Goal: Transaction & Acquisition: Download file/media

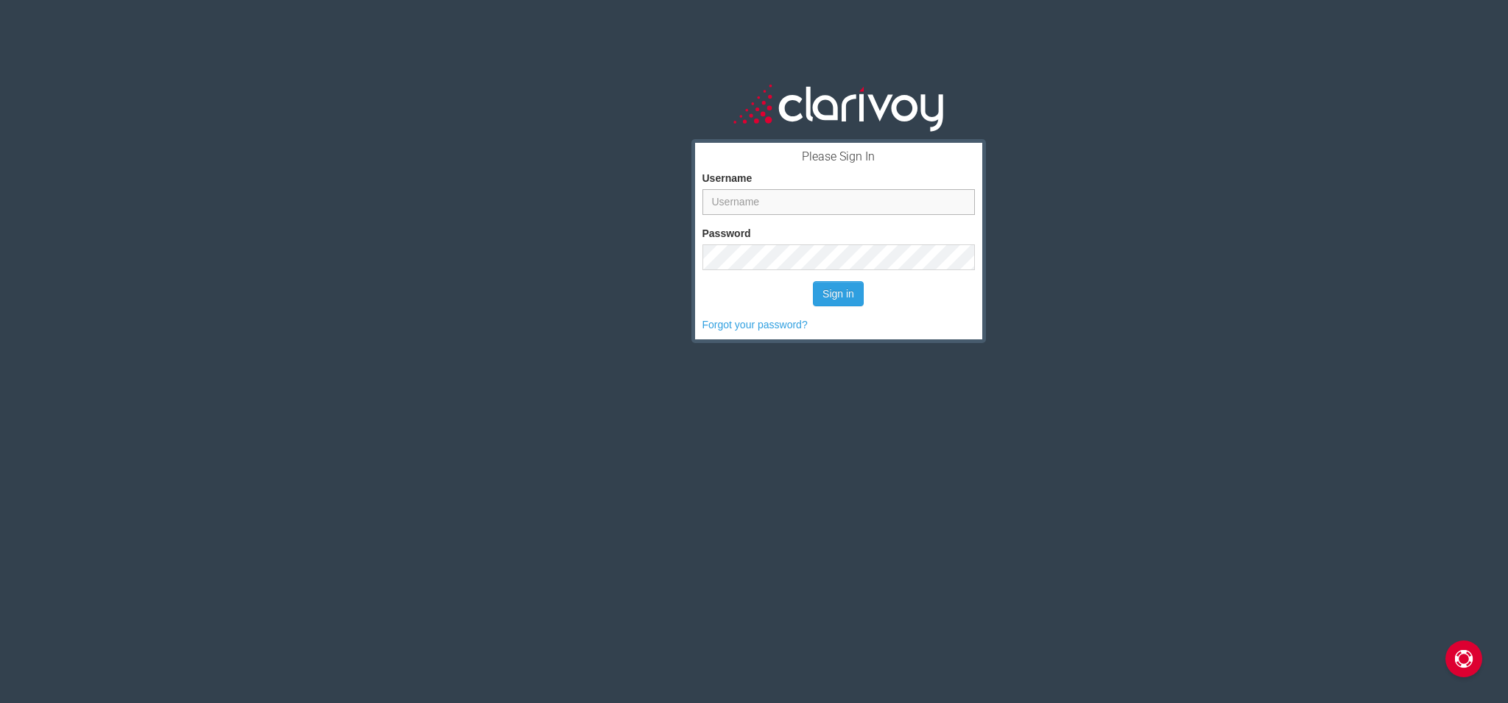
click at [794, 200] on input "Username" at bounding box center [838, 202] width 272 height 26
type input "pkernall"
click at [813, 281] on button "Sign in" at bounding box center [838, 293] width 51 height 25
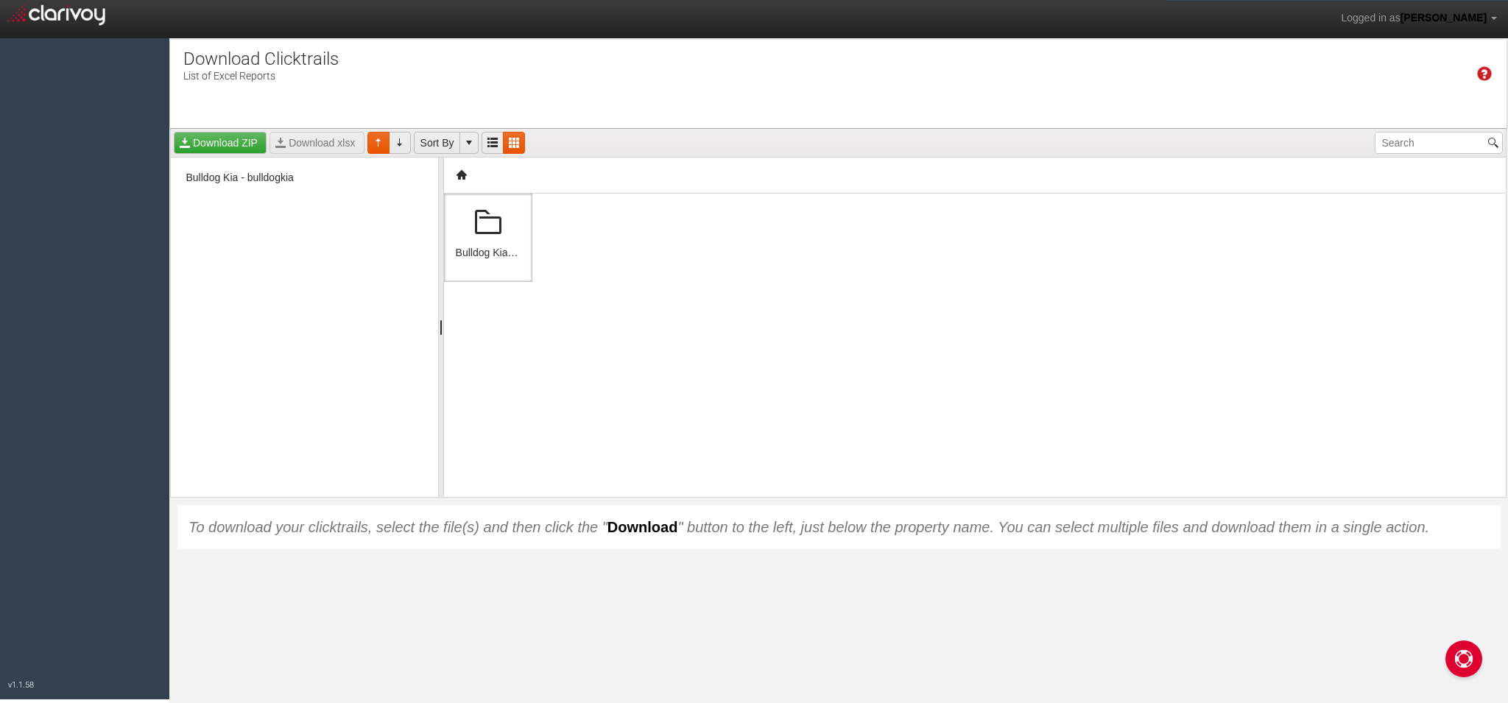
drag, startPoint x: 458, startPoint y: 230, endPoint x: 468, endPoint y: 229, distance: 9.7
click at [458, 230] on div at bounding box center [488, 222] width 65 height 35
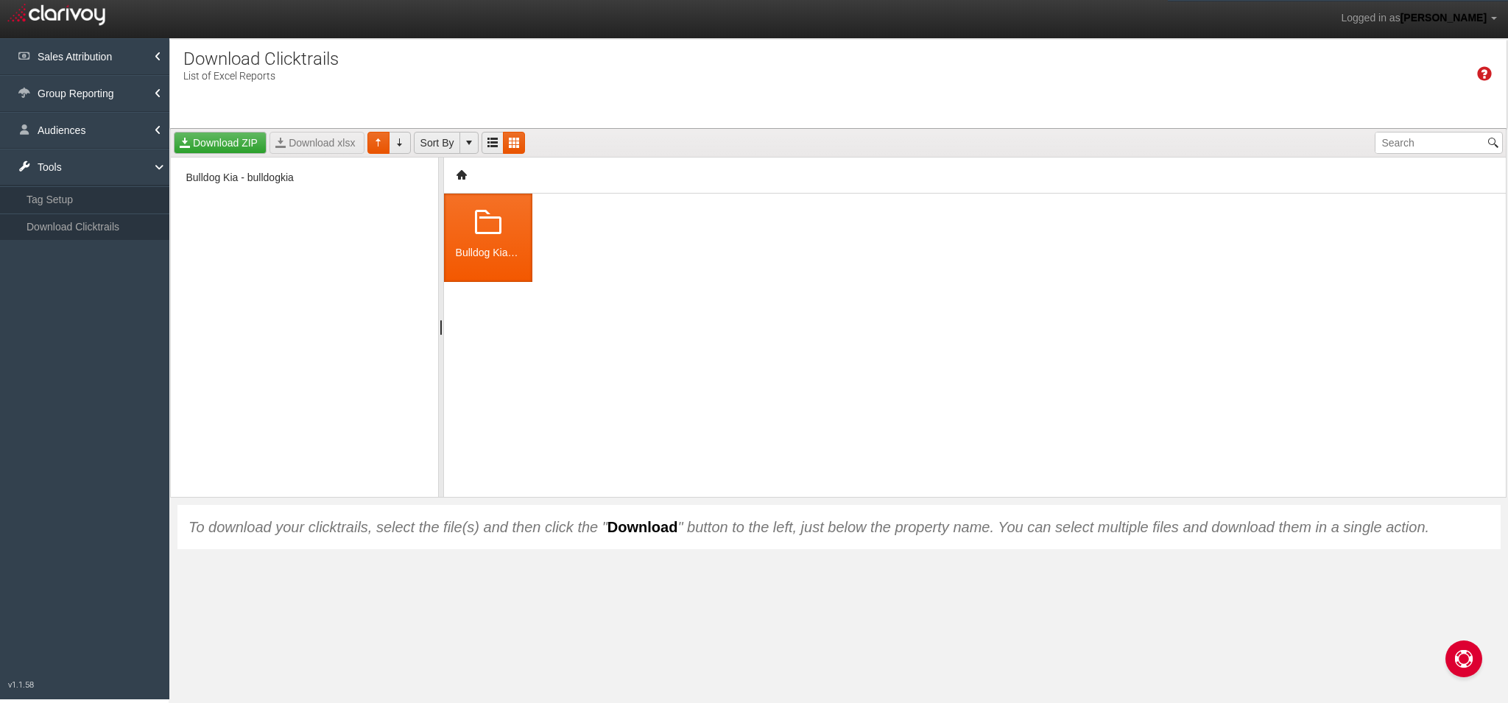
click at [476, 228] on span at bounding box center [487, 222] width 35 height 35
click at [485, 225] on span at bounding box center [487, 222] width 35 height 35
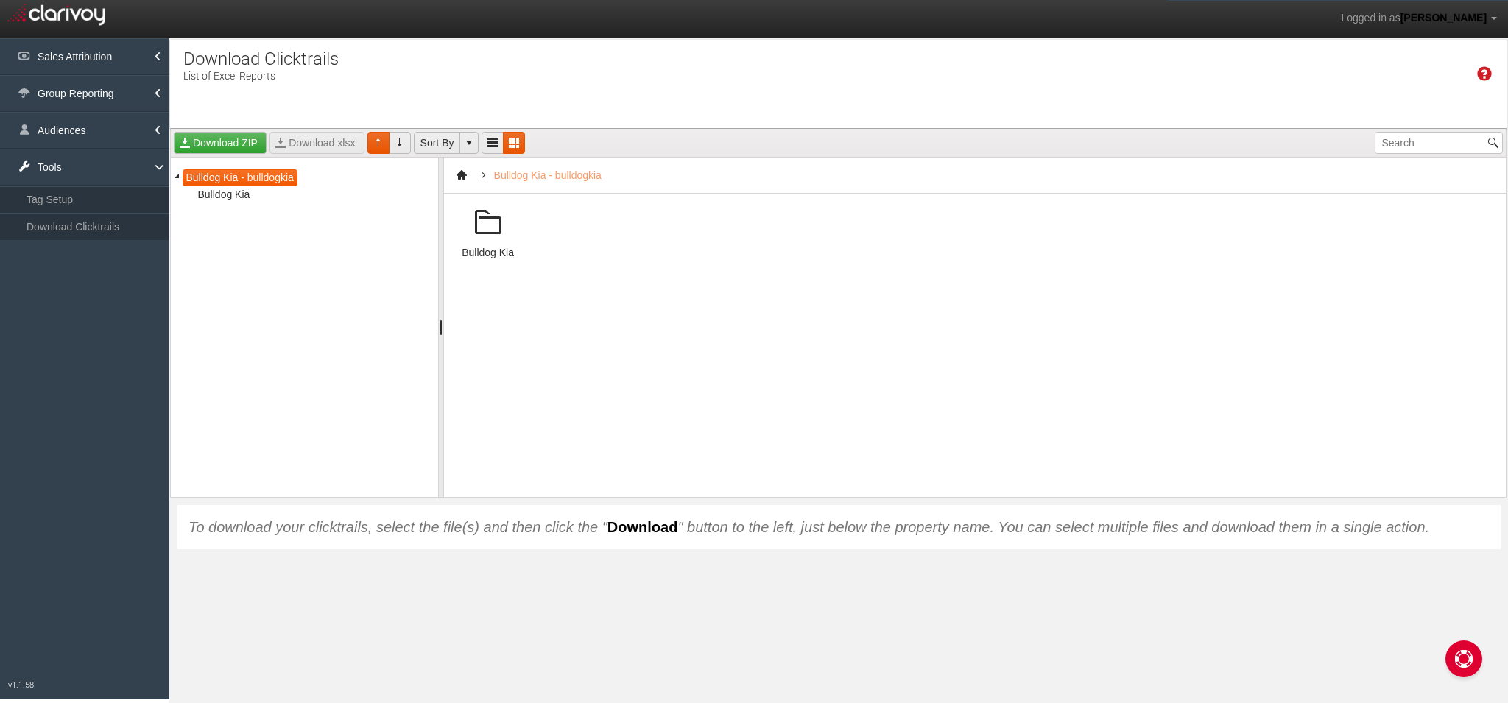
click at [485, 225] on span at bounding box center [487, 222] width 35 height 35
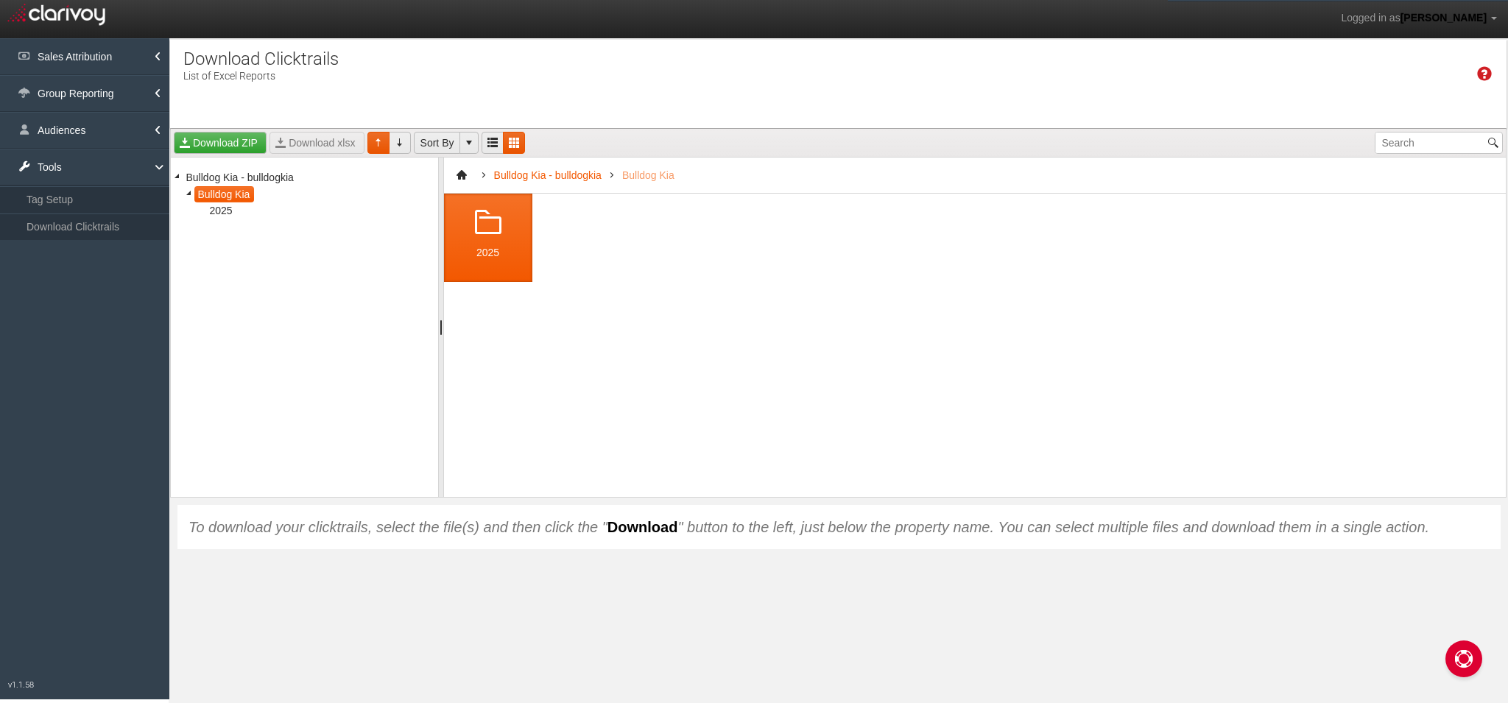
click at [485, 225] on span at bounding box center [487, 222] width 35 height 35
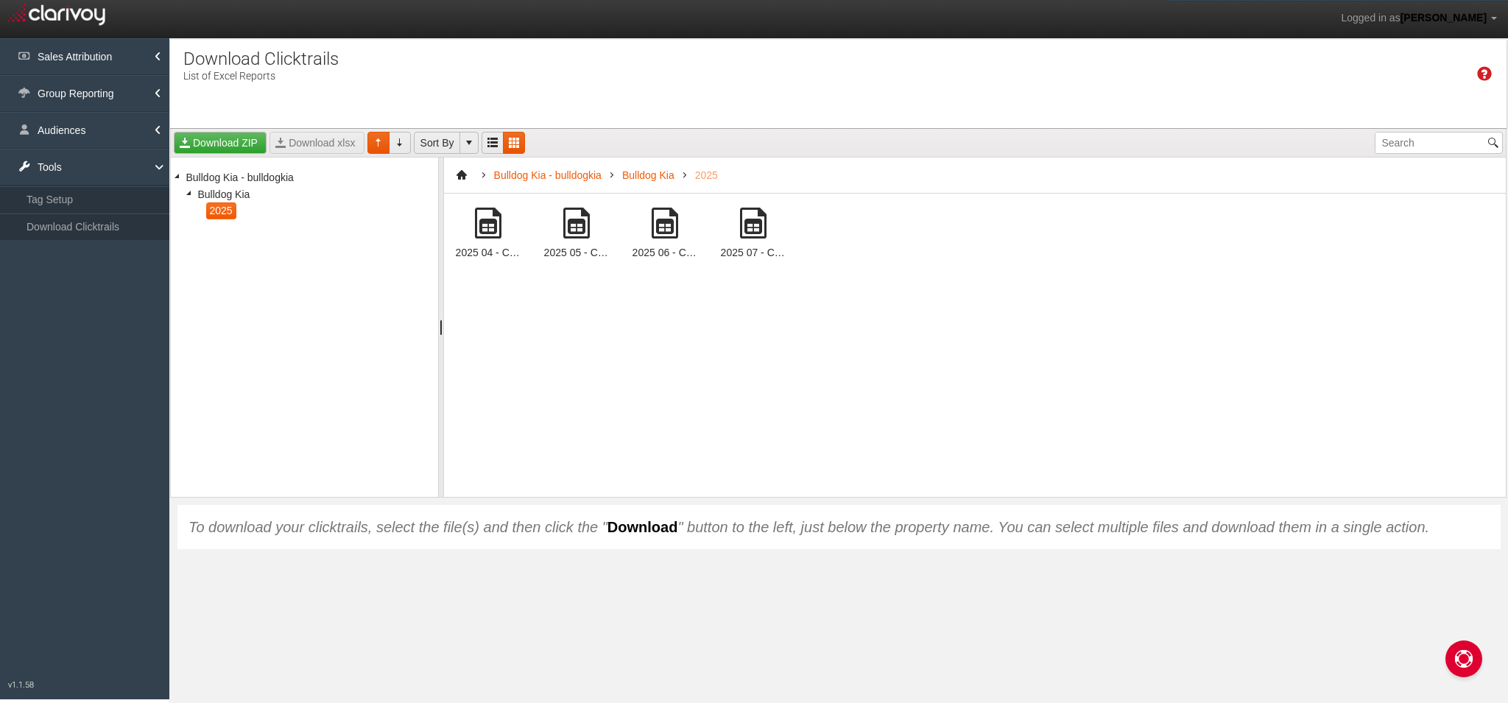
click at [577, 226] on span at bounding box center [576, 222] width 35 height 35
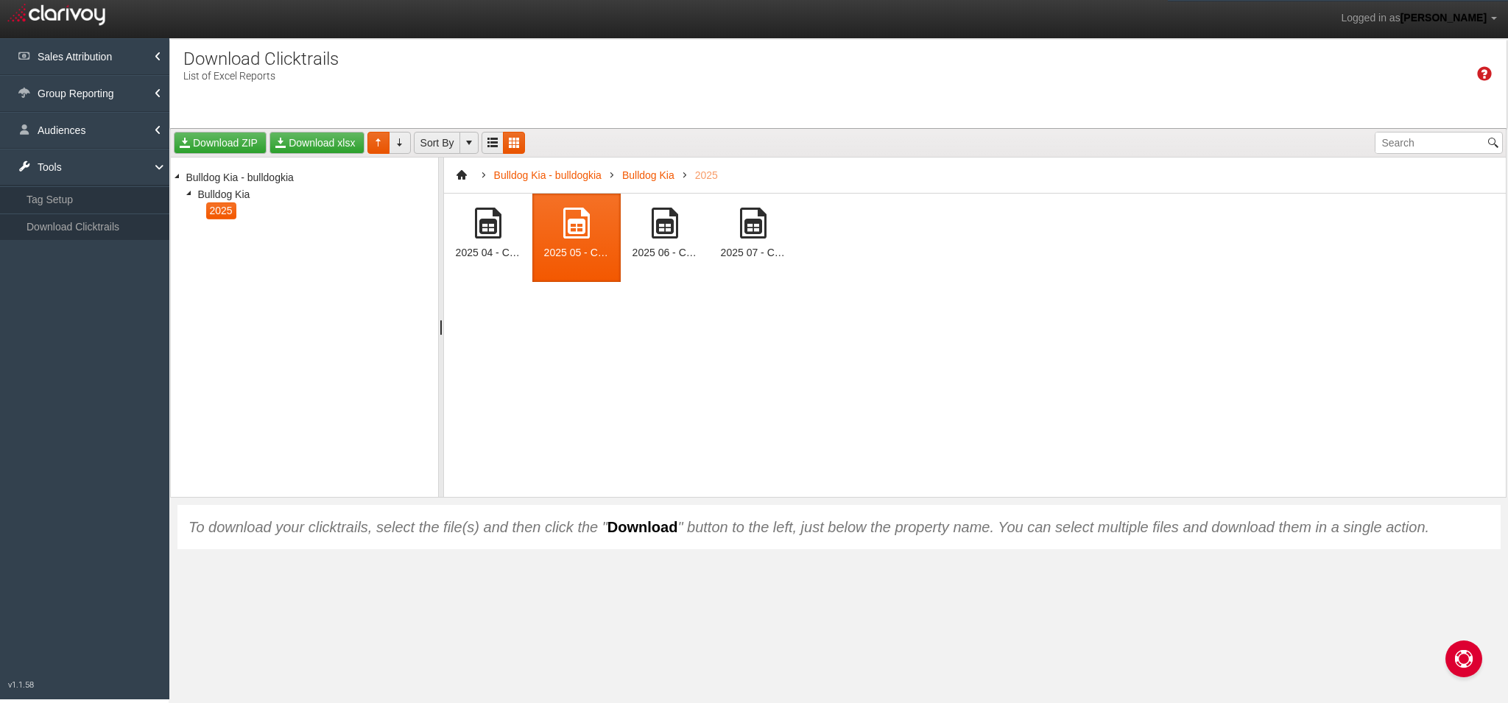
click at [577, 226] on span at bounding box center [576, 222] width 35 height 35
click at [314, 141] on link "Download xlsx" at bounding box center [316, 143] width 94 height 22
click at [656, 219] on span at bounding box center [664, 222] width 35 height 35
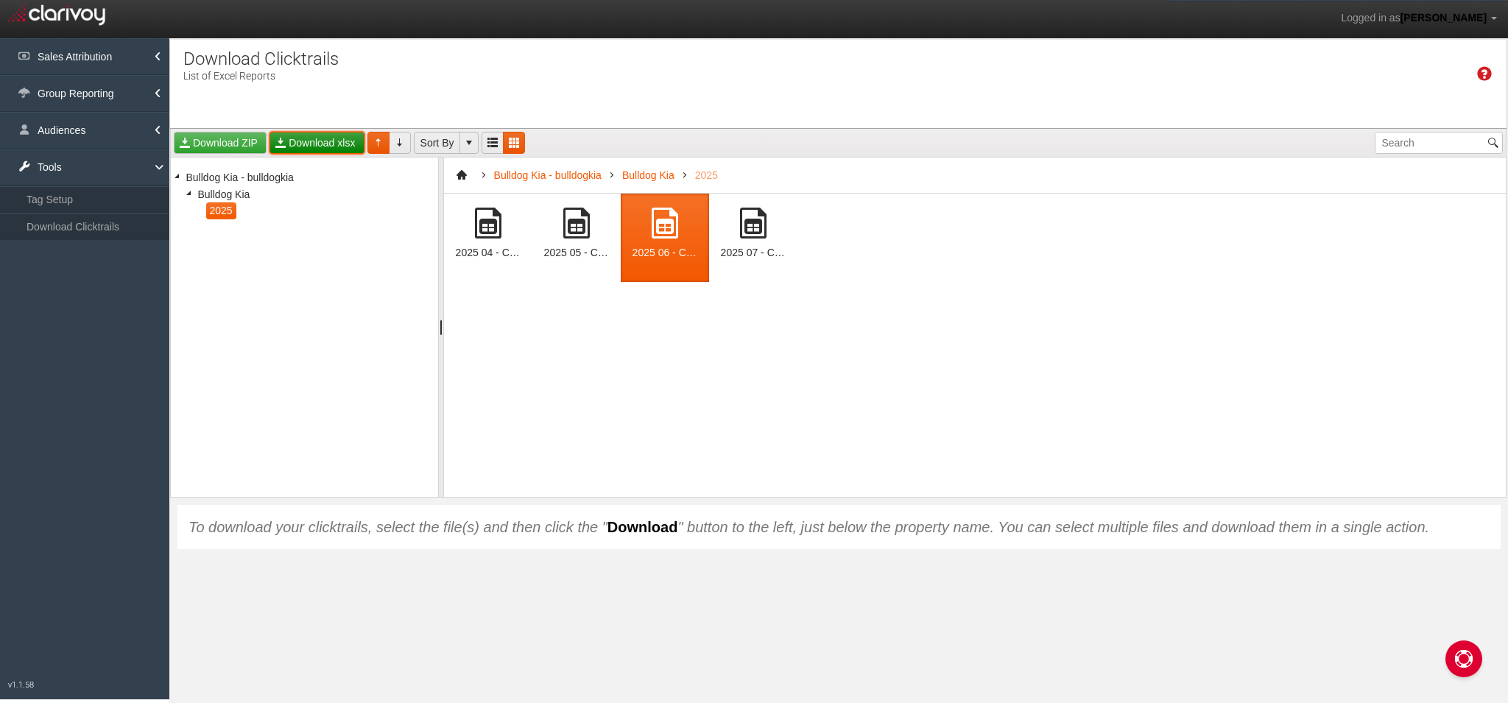
click at [339, 142] on link "Download xlsx" at bounding box center [316, 143] width 94 height 22
click at [756, 222] on span at bounding box center [753, 222] width 35 height 35
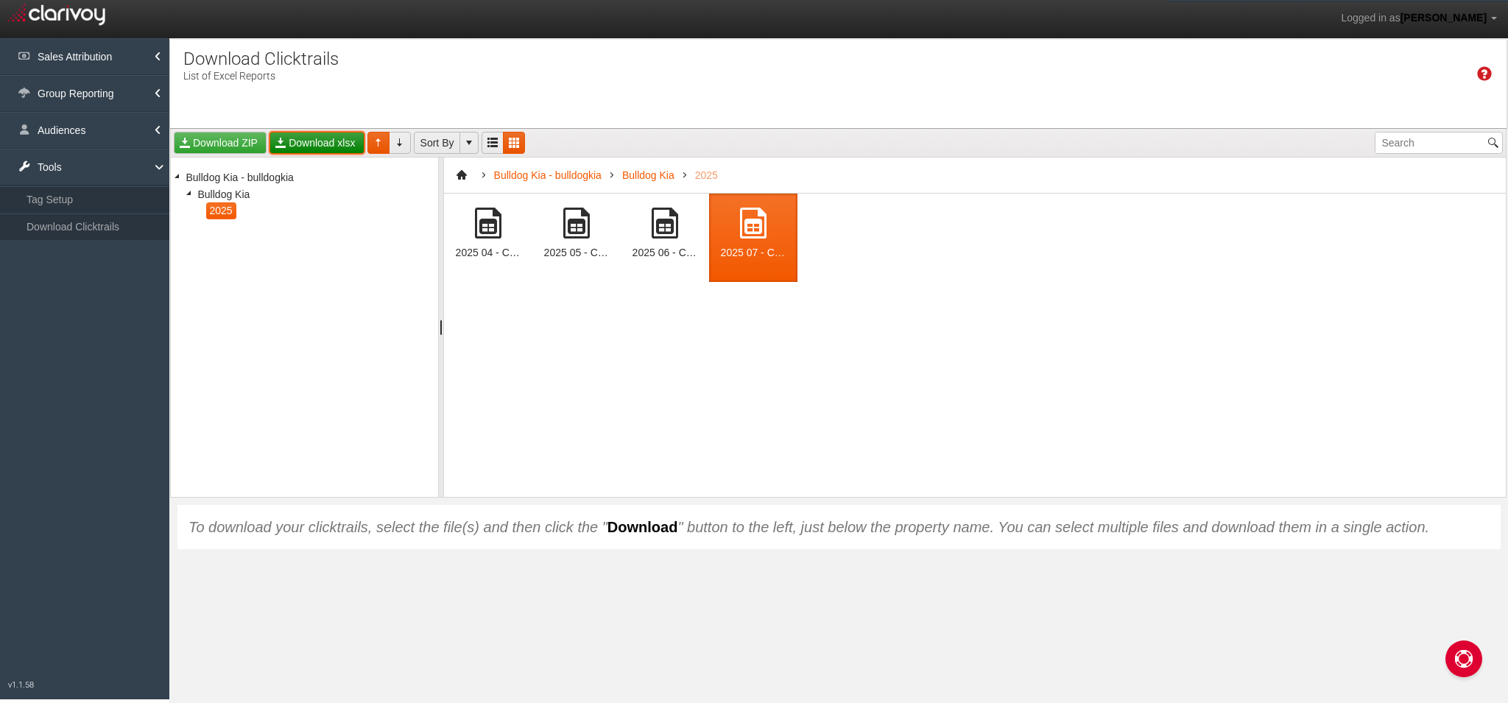
click at [322, 140] on link "Download xlsx" at bounding box center [316, 143] width 94 height 22
